Goal: Task Accomplishment & Management: Use online tool/utility

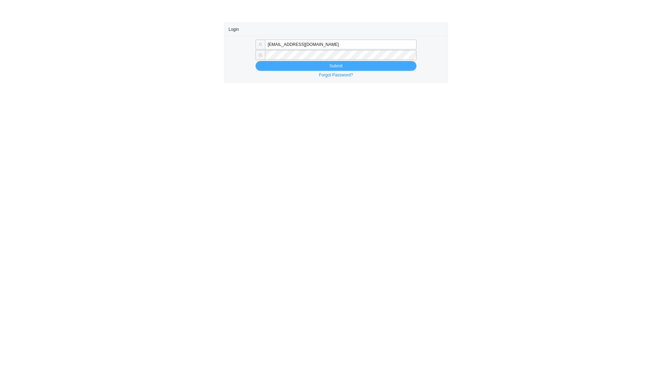
type input "[EMAIL_ADDRESS][DOMAIN_NAME]"
click at [291, 67] on button "Submit" at bounding box center [336, 66] width 161 height 10
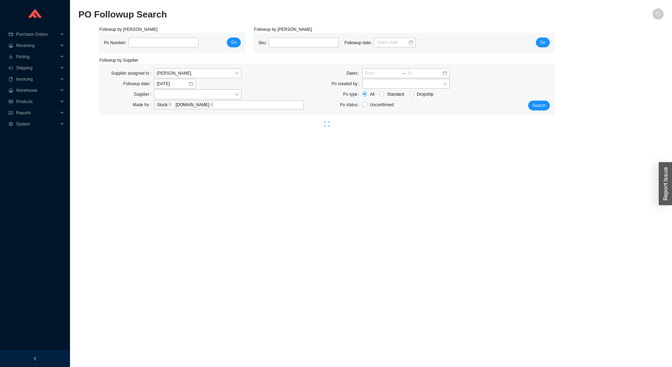
click at [293, 154] on main "PO Followup Search TJ Followup by PO Po Number: Go Followup by Sku Sku: Followu…" at bounding box center [370, 187] width 585 height 358
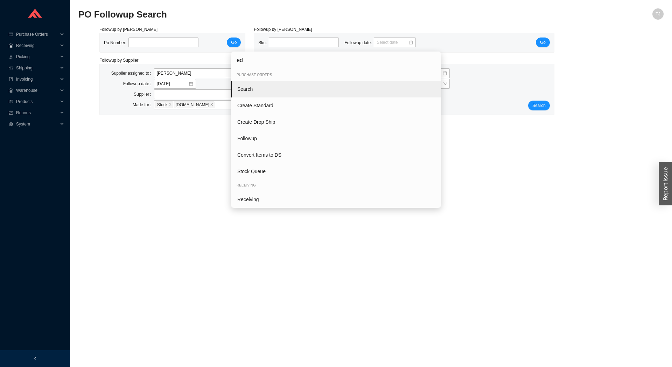
type input "edi"
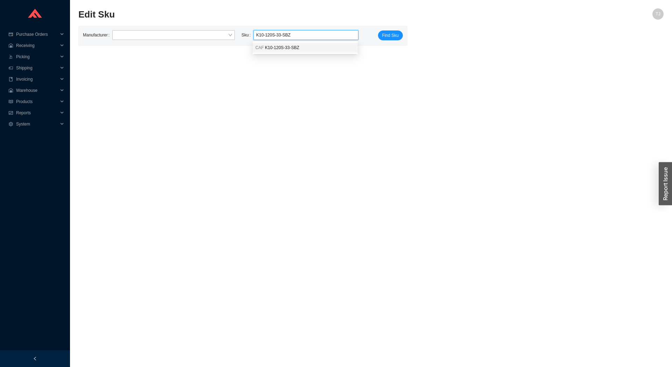
click at [289, 47] on span "K10-120S-33-SBZ" at bounding box center [282, 47] width 34 height 5
type input "CAF K10-120S-33-SBZ"
click at [385, 36] on span "Find Sku" at bounding box center [390, 35] width 16 height 7
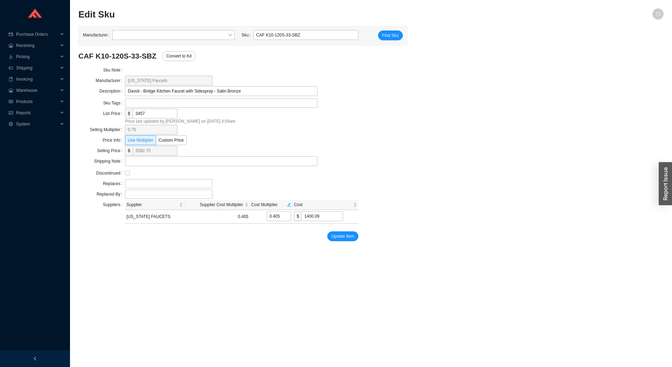
drag, startPoint x: 208, startPoint y: 121, endPoint x: 231, endPoint y: 123, distance: 23.1
click at [231, 123] on div "Price last updated by Tziporah Jakobovits on 3/17/25 4:04am" at bounding box center [242, 121] width 234 height 7
drag, startPoint x: 152, startPoint y: 116, endPoint x: 98, endPoint y: 116, distance: 53.9
click at [133, 116] on input "3457" at bounding box center [155, 114] width 45 height 10
type input "3"
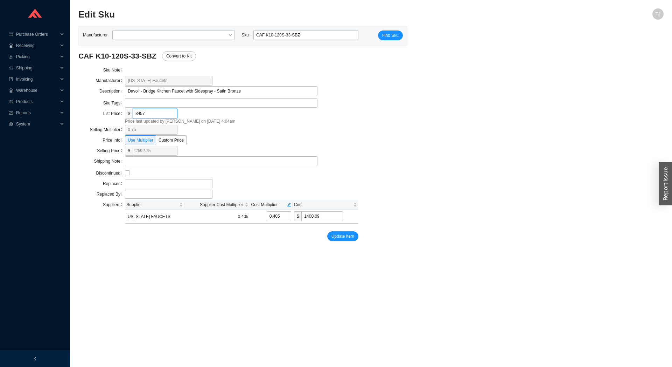
type input "2.25"
type input "1.215"
type input "32"
type input "24"
type input "12.96"
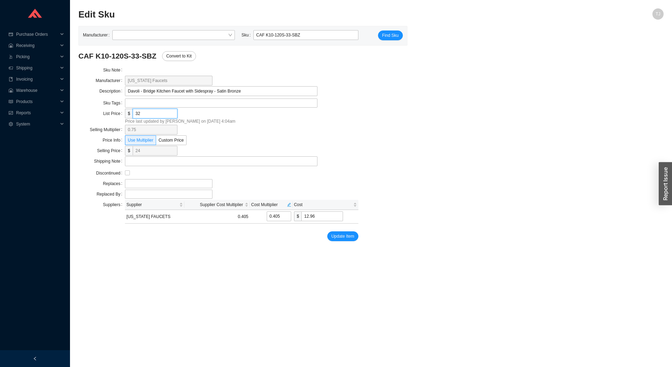
type input "329"
type input "246.75"
type input "133.245"
type input "3292"
type input "2469"
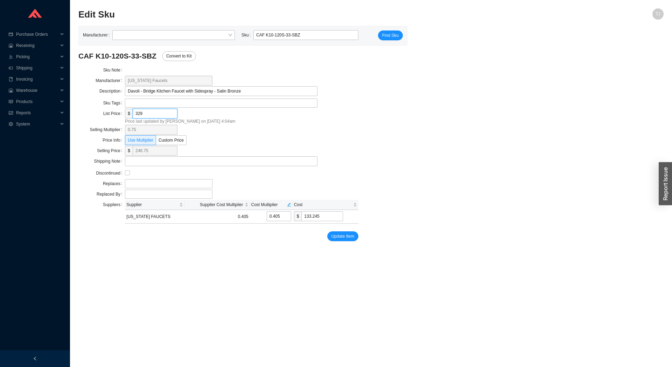
type input "1333.26"
type input "3292"
click at [350, 236] on span "Update Item" at bounding box center [343, 235] width 23 height 7
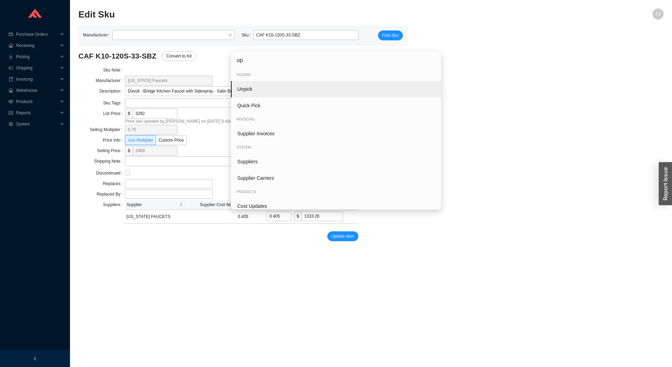
type input "u"
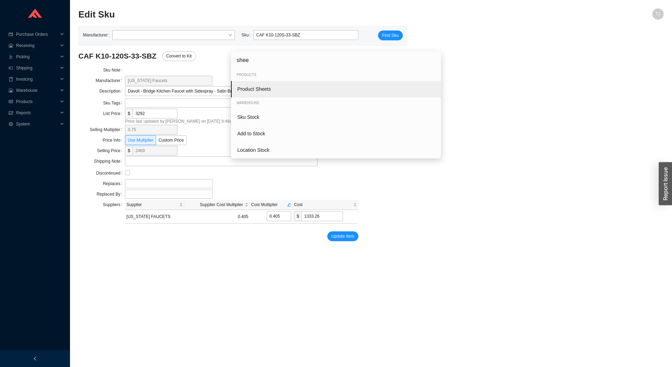
type input "shee"
click at [258, 89] on span "Product Sheets" at bounding box center [254, 89] width 34 height 6
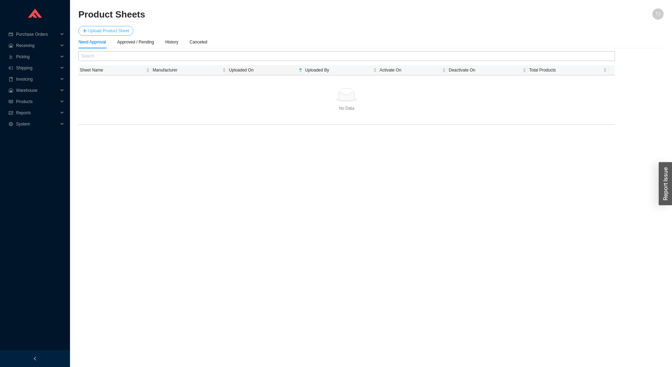
click at [120, 31] on span "Upload Product Sheet" at bounding box center [108, 30] width 41 height 7
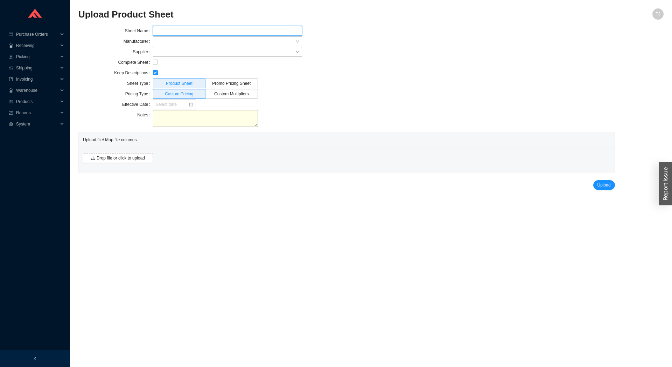
click at [177, 31] on input "text" at bounding box center [227, 31] width 149 height 10
type input "Cal Faucets March 2025 Version 2"
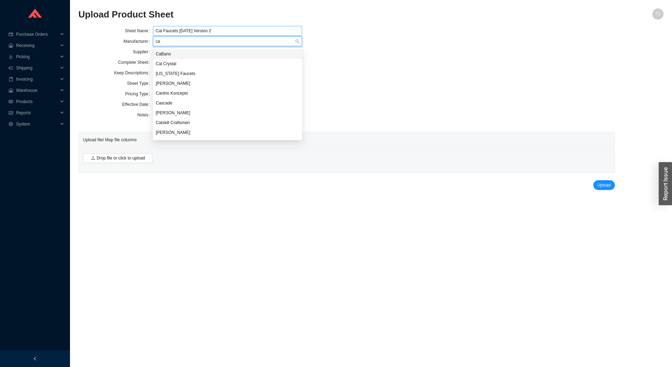
type input "cal"
click at [193, 60] on div "California Faucets" at bounding box center [227, 64] width 149 height 10
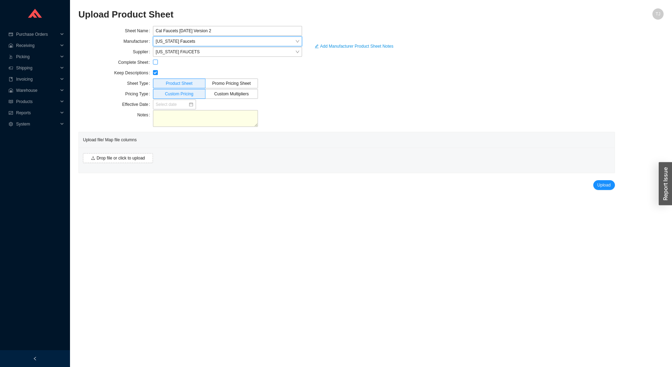
click at [155, 62] on input "checkbox" at bounding box center [155, 62] width 5 height 5
checkbox input "true"
click at [169, 105] on input at bounding box center [172, 104] width 33 height 7
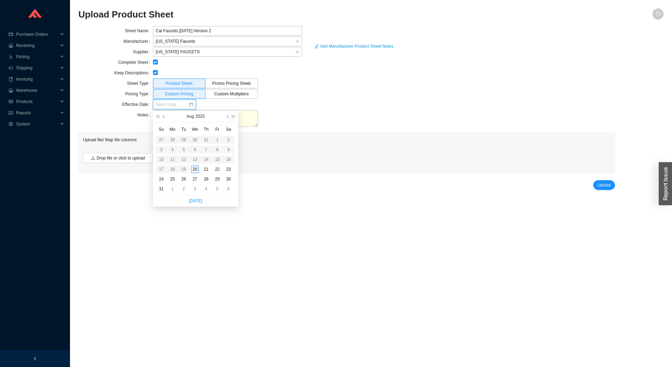
type input "08/20/2025"
click at [196, 167] on div "20" at bounding box center [195, 169] width 8 height 8
click at [103, 149] on div "Drop file or click to upload" at bounding box center [347, 159] width 536 height 25
click at [107, 156] on span "Drop file or click to upload" at bounding box center [121, 157] width 48 height 7
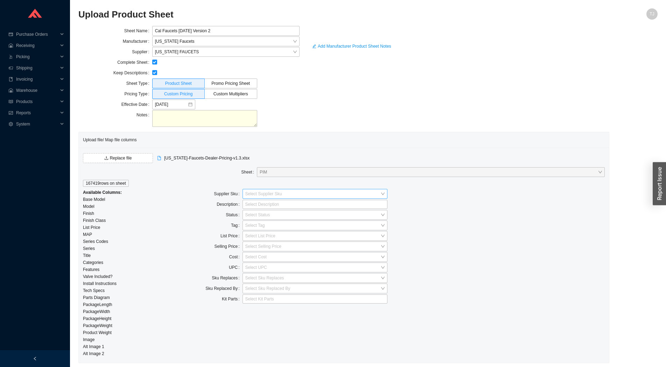
click at [269, 196] on input "search" at bounding box center [312, 193] width 135 height 9
click at [274, 219] on div "Model - 100 %" at bounding box center [314, 216] width 139 height 6
click at [261, 204] on div at bounding box center [312, 204] width 136 height 7
type input "ti"
click at [262, 216] on div "Title - 100 %" at bounding box center [314, 216] width 139 height 6
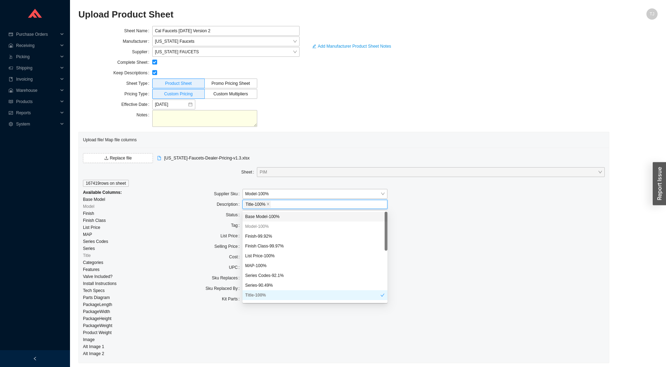
type input "f"
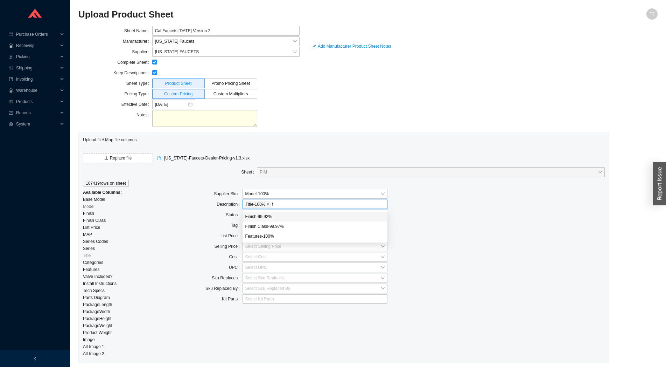
click at [281, 217] on div "Finish - 99.92 %" at bounding box center [314, 216] width 139 height 6
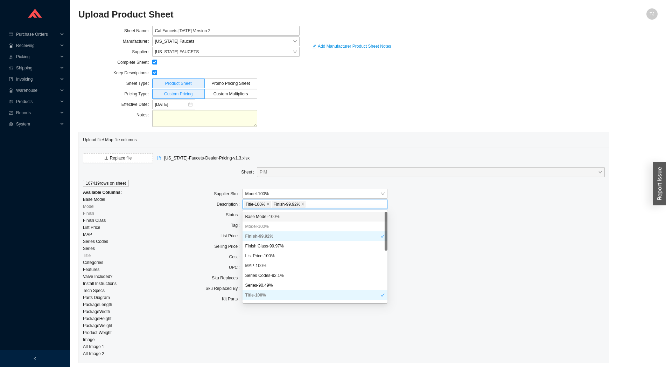
click at [211, 226] on div "Tag" at bounding box center [206, 225] width 72 height 11
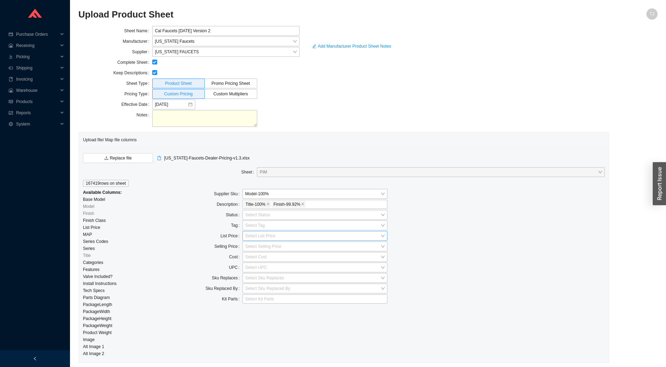
click at [254, 236] on input "search" at bounding box center [312, 235] width 135 height 9
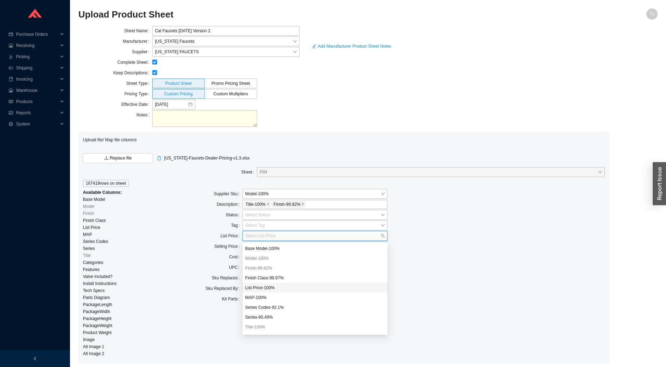
click at [264, 286] on div "List Price - 100 %" at bounding box center [314, 287] width 139 height 6
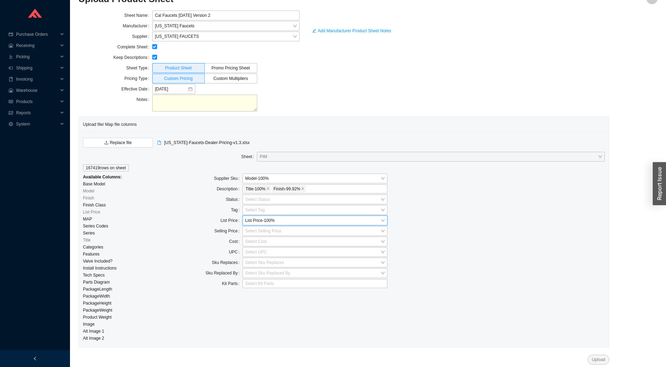
scroll to position [20, 0]
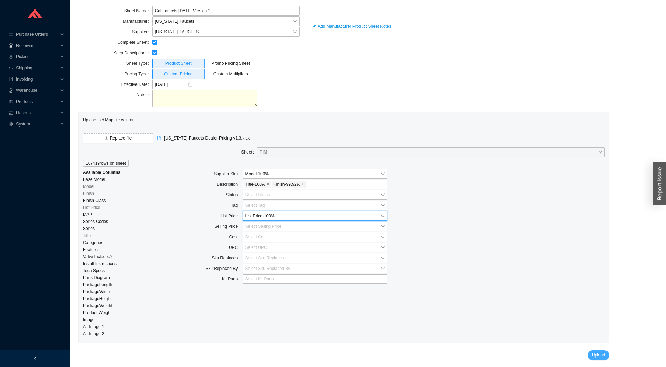
click at [596, 355] on span "Upload" at bounding box center [598, 354] width 13 height 7
click at [542, 351] on link "Download Error Report" at bounding box center [557, 353] width 43 height 5
click at [19, 103] on span "Products" at bounding box center [37, 101] width 42 height 11
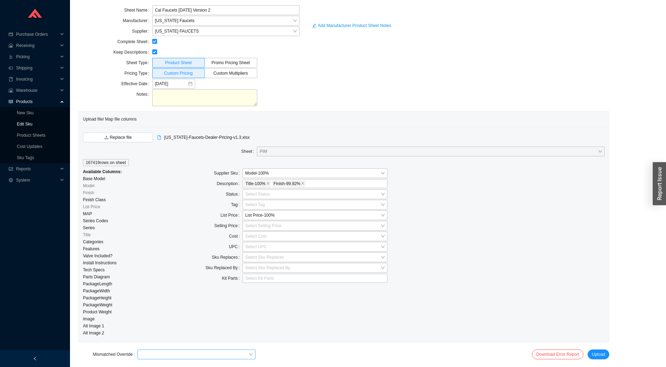
click at [175, 354] on input "search" at bounding box center [194, 353] width 108 height 9
click at [172, 334] on div "Use Existing SE Skus" at bounding box center [196, 331] width 112 height 6
click at [600, 352] on span "Upload" at bounding box center [598, 353] width 13 height 7
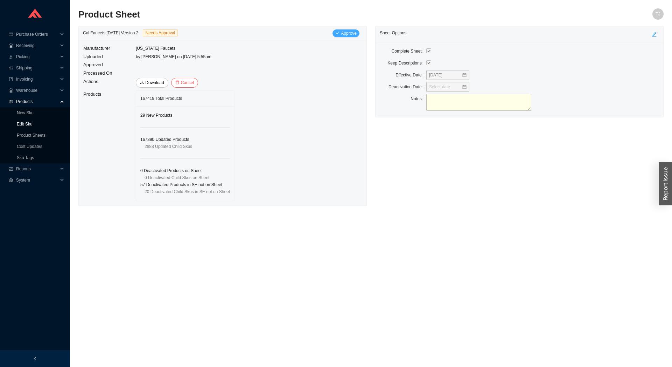
click at [347, 34] on span "Approve" at bounding box center [349, 33] width 16 height 7
click at [395, 62] on span "Yes" at bounding box center [393, 63] width 7 height 7
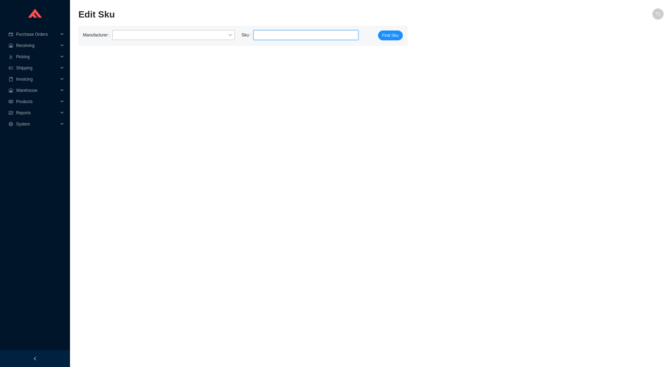
click at [302, 37] on input "search" at bounding box center [305, 34] width 99 height 9
click at [278, 46] on span "M1-4602-BN" at bounding box center [277, 47] width 24 height 5
type input "LBR M1-4602-BN"
click at [394, 38] on span "Find Sku" at bounding box center [390, 35] width 16 height 7
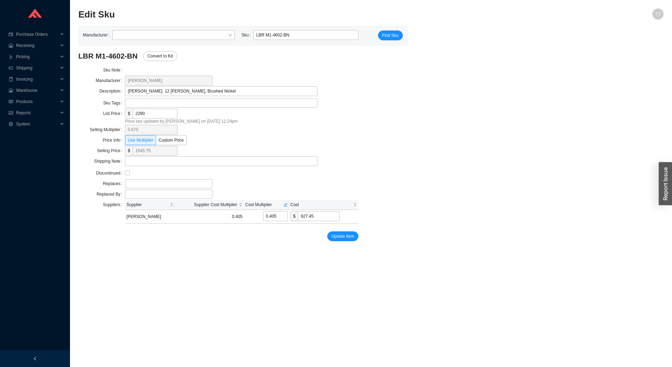
drag, startPoint x: 285, startPoint y: 40, endPoint x: 183, endPoint y: 41, distance: 102.2
click at [183, 41] on div "Manufacturer Sku LBR M1-4602-BN Find Sku" at bounding box center [243, 35] width 320 height 11
drag, startPoint x: 305, startPoint y: 40, endPoint x: 222, endPoint y: 35, distance: 82.7
click at [256, 35] on input "LBR M1-4602-BN" at bounding box center [305, 34] width 99 height 9
paste input "M1-4602"
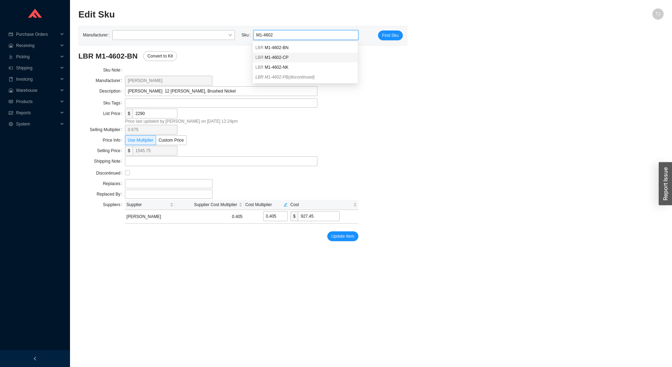
click at [284, 54] on div "LBR M1-4602-CP" at bounding box center [305, 58] width 105 height 10
type input "LBR M1-4602-CP"
click at [383, 33] on span "Find Sku" at bounding box center [390, 35] width 16 height 7
drag, startPoint x: 282, startPoint y: 35, endPoint x: 299, endPoint y: 33, distance: 16.9
click at [299, 33] on input "LBR M1-4602-CP" at bounding box center [305, 34] width 99 height 9
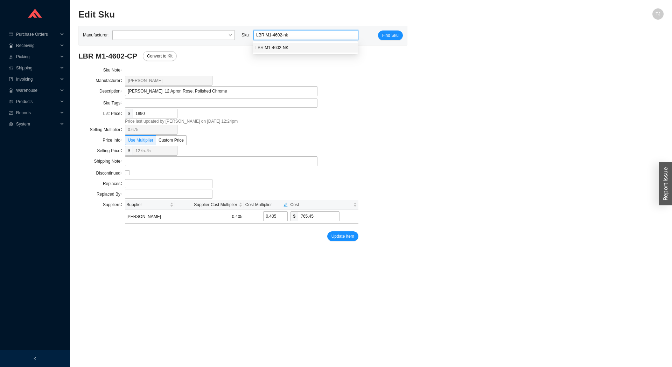
click at [297, 47] on div "LBR M1-4602-NK" at bounding box center [305, 47] width 99 height 6
type input "LBR M1-4602-NK"
click at [383, 35] on span "Find Sku" at bounding box center [390, 35] width 16 height 7
drag, startPoint x: 283, startPoint y: 33, endPoint x: 292, endPoint y: 33, distance: 8.8
click at [292, 33] on input "LBR M1-4602-NK" at bounding box center [305, 34] width 99 height 9
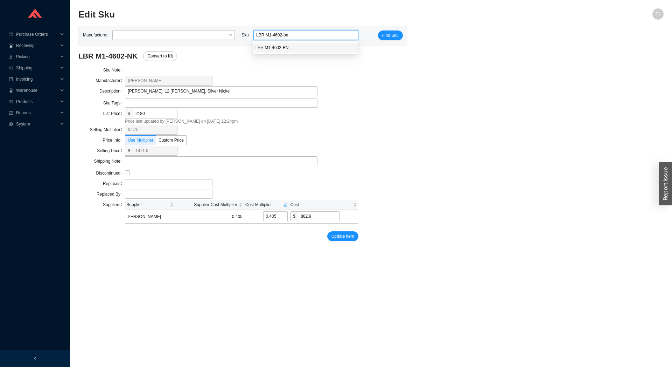
click at [285, 47] on span "M1-4602-BN" at bounding box center [277, 47] width 24 height 5
type input "LBR M1-4602-BN"
click at [386, 37] on span "Find Sku" at bounding box center [390, 35] width 16 height 7
